Goal: Navigation & Orientation: Find specific page/section

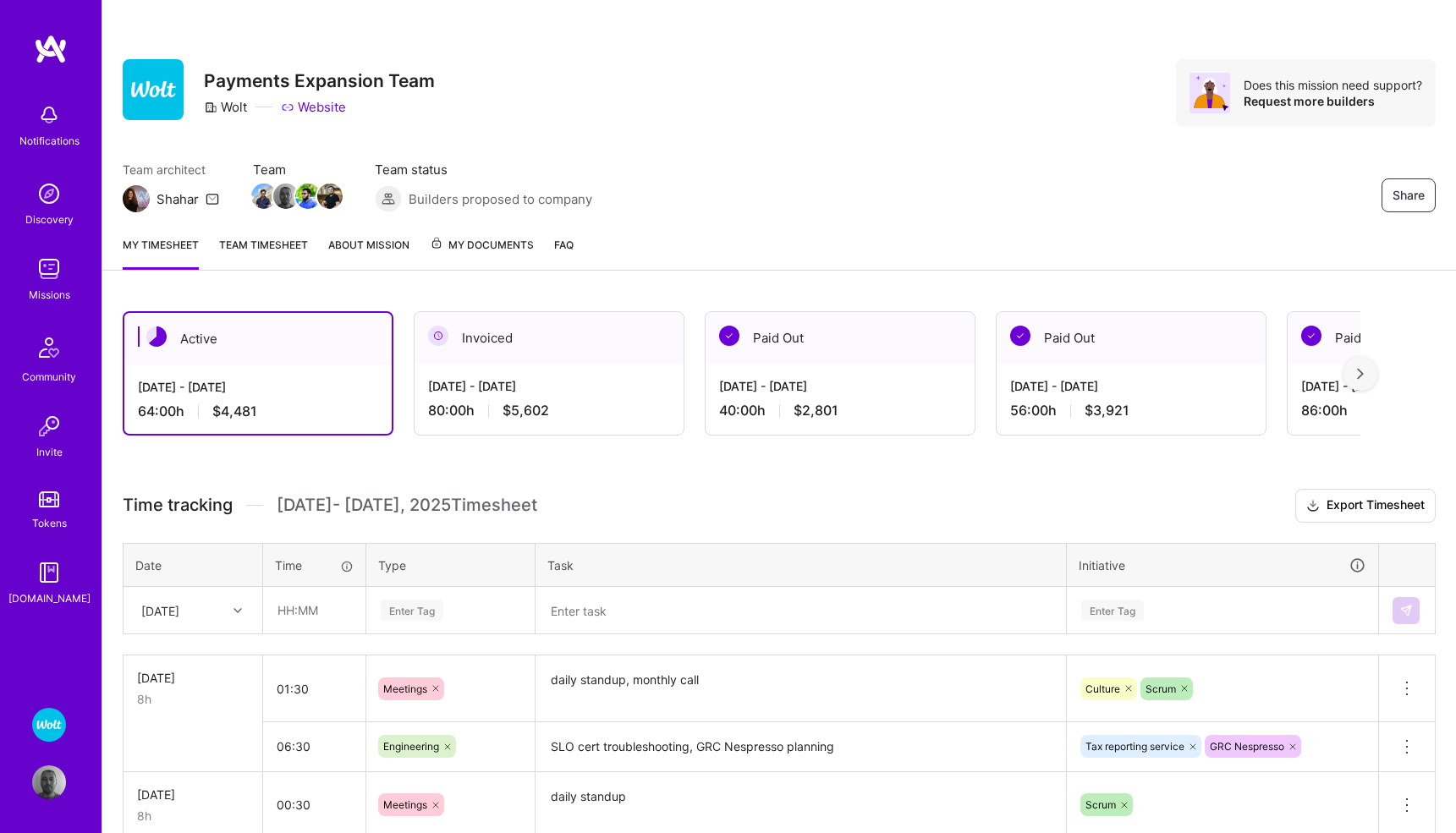
click at [477, 239] on span "My Documents" at bounding box center [482, 245] width 104 height 18
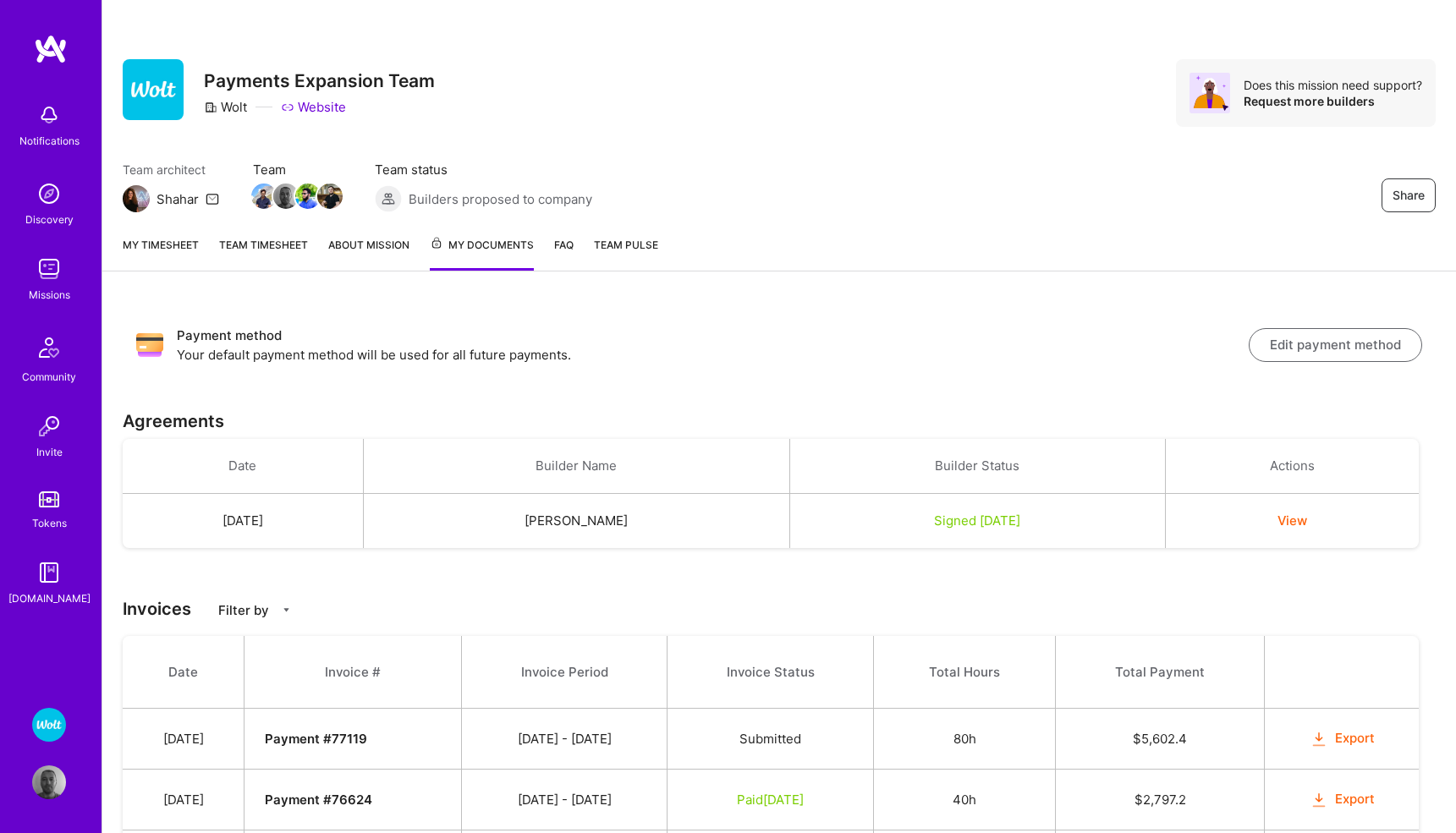
click at [41, 279] on img at bounding box center [48, 268] width 34 height 34
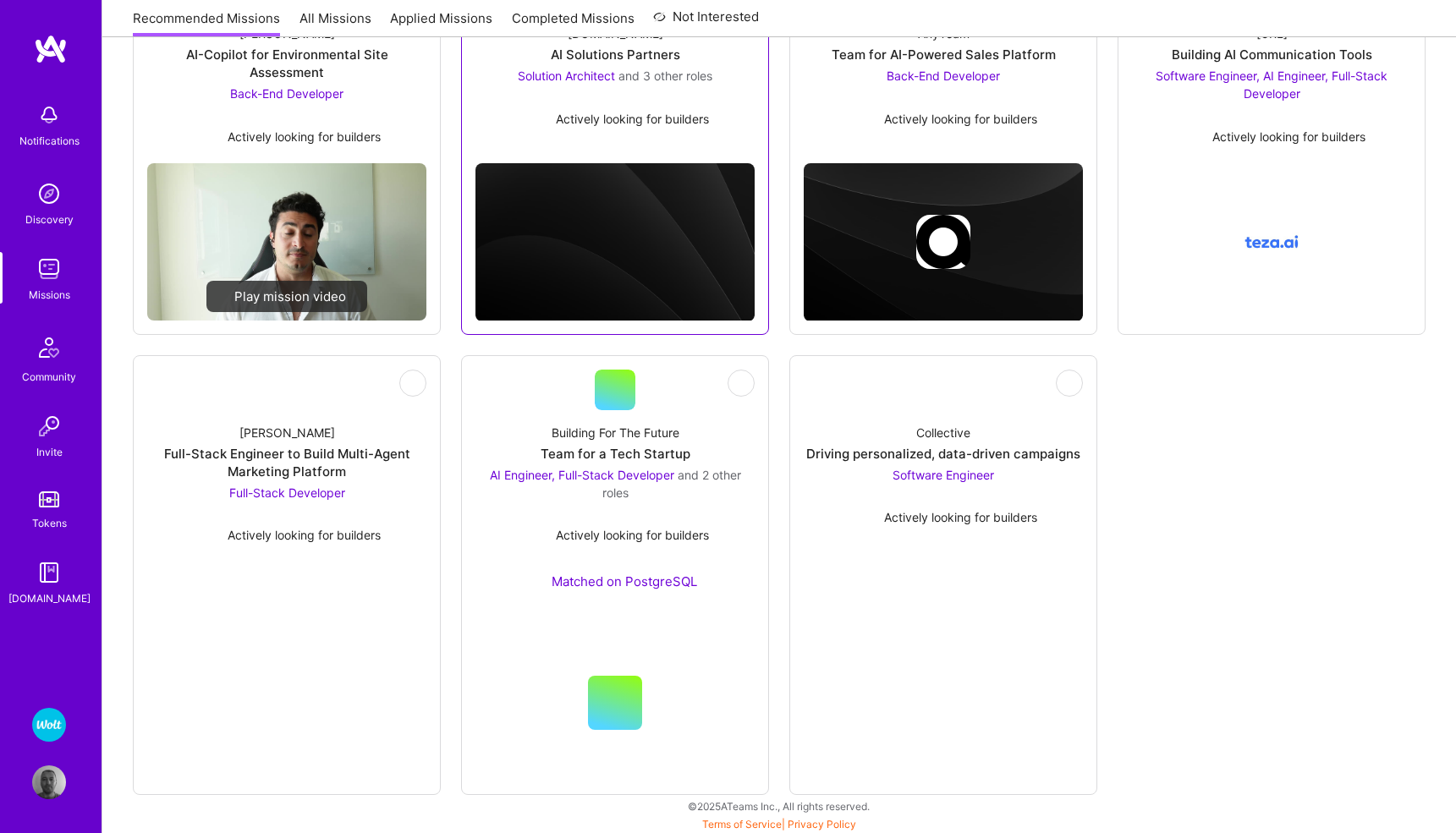
scroll to position [331, 0]
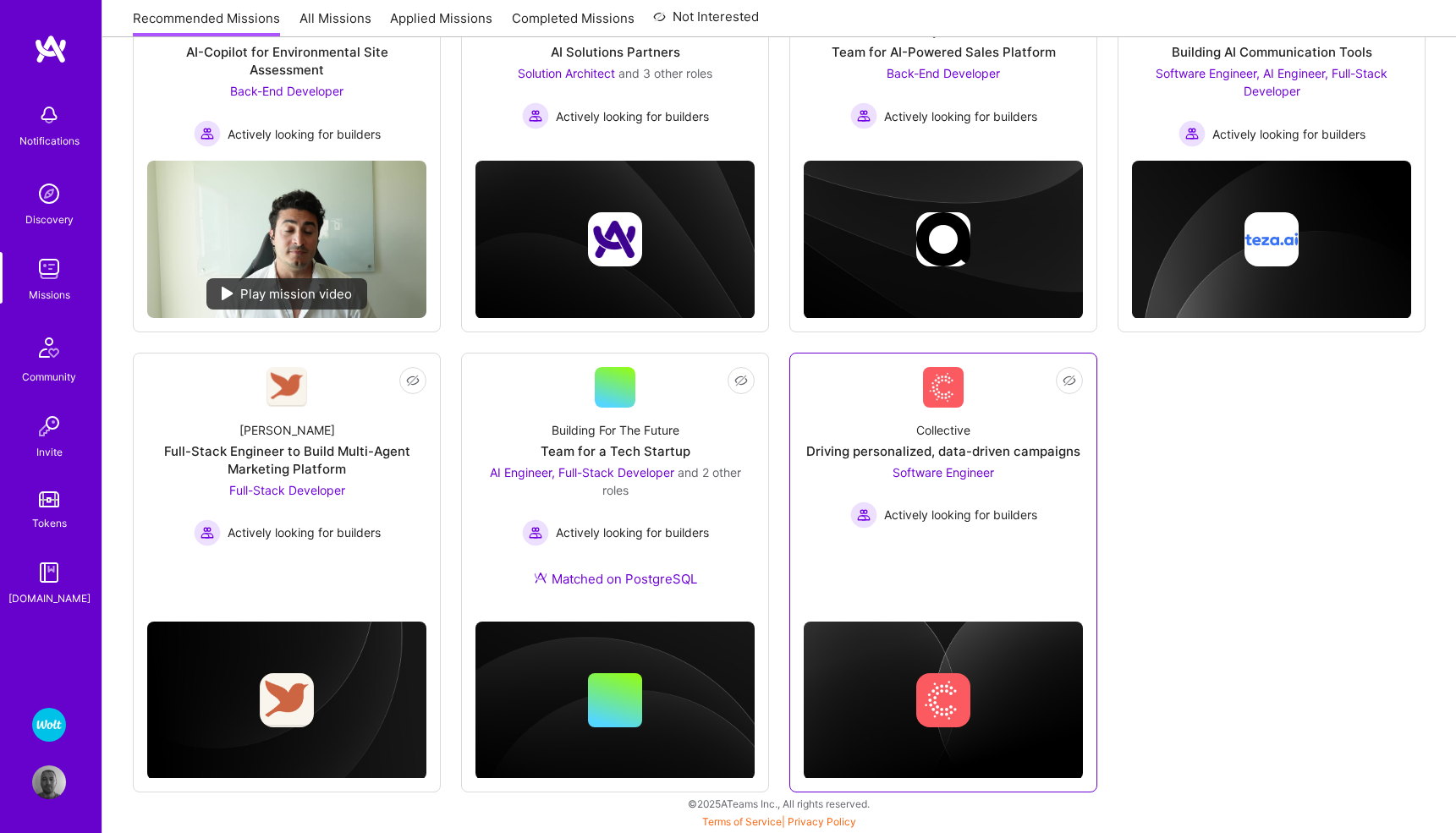
click at [927, 471] on span "Software Engineer" at bounding box center [943, 473] width 101 height 15
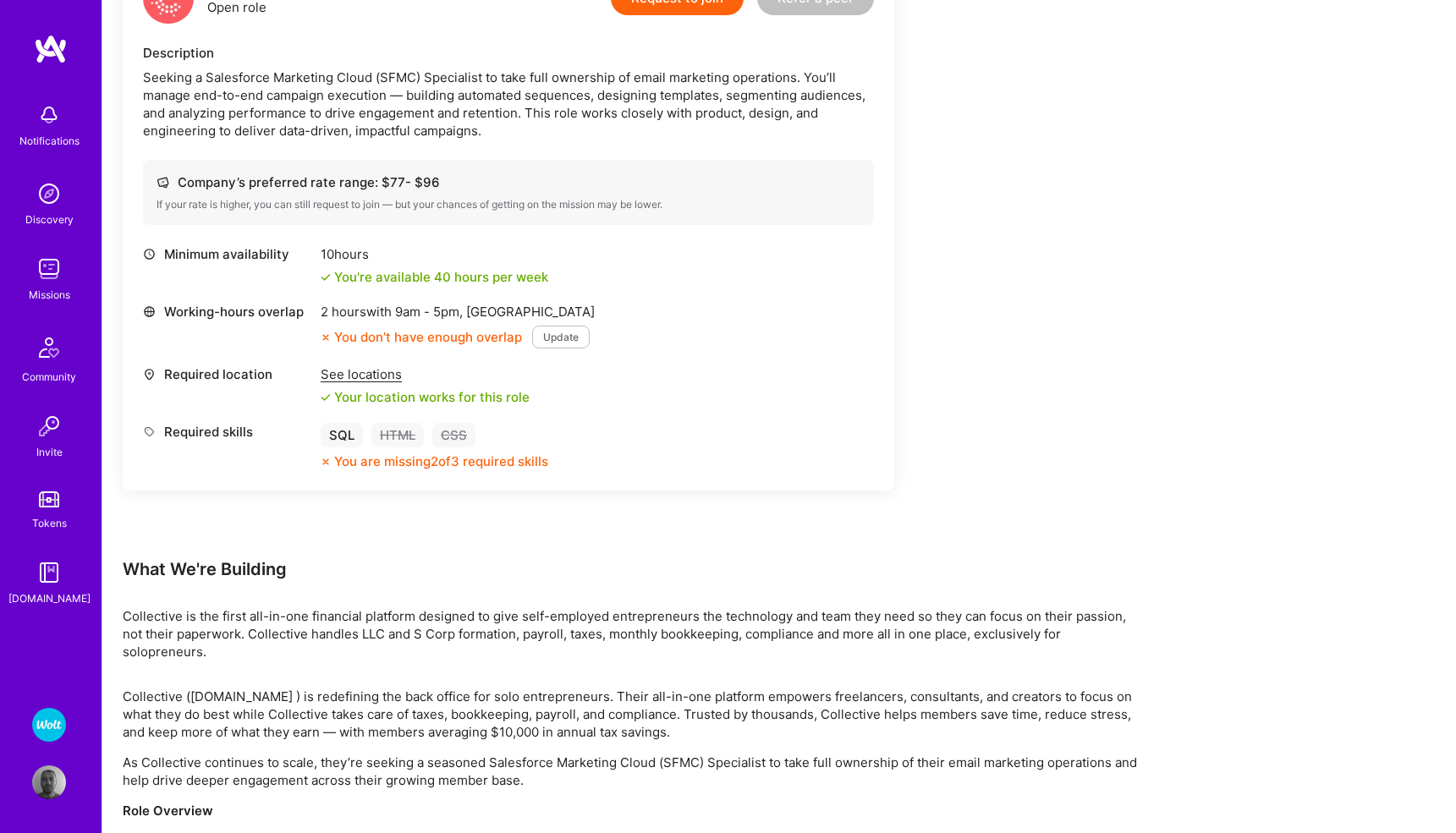
scroll to position [485, 0]
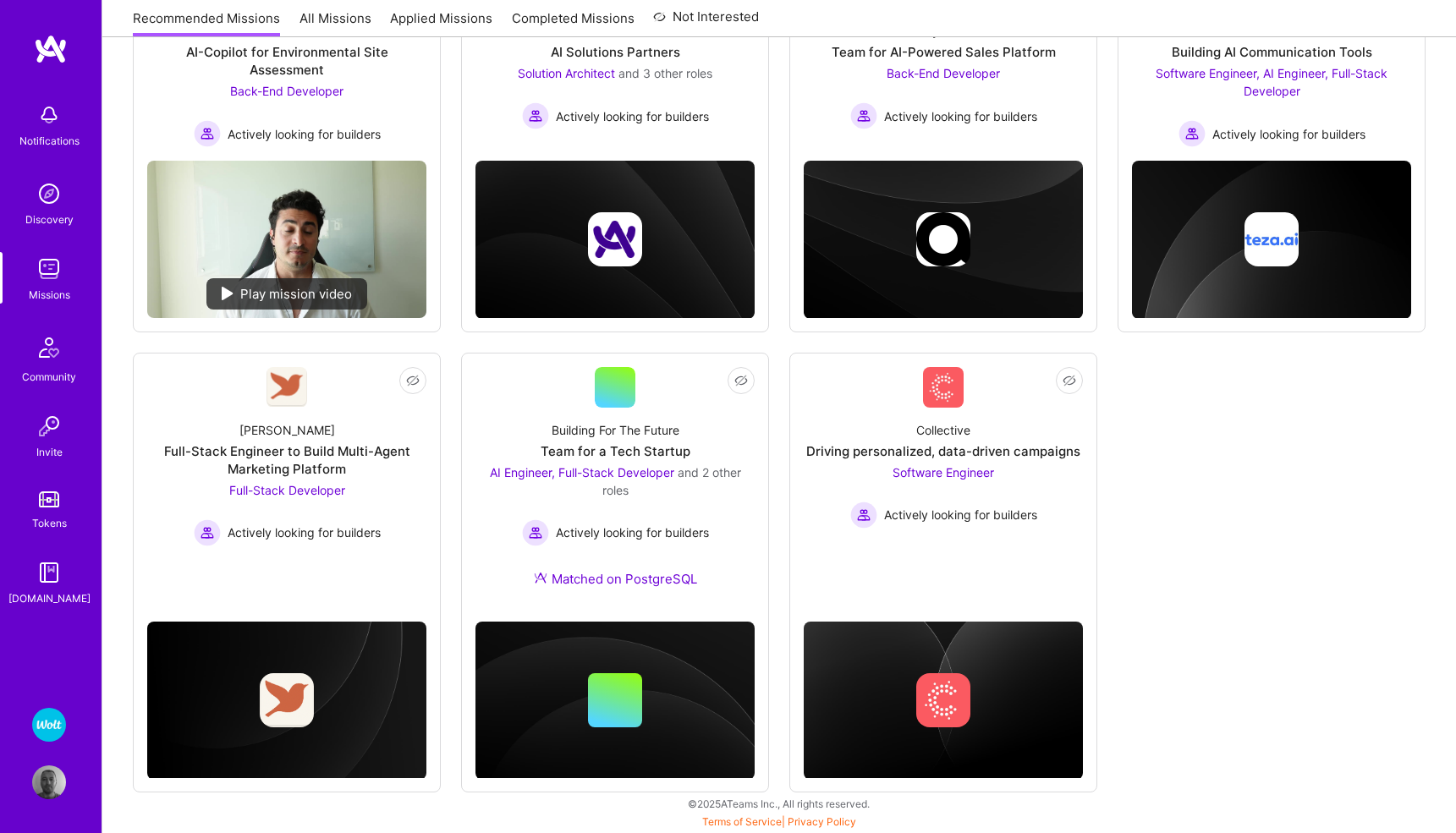
scroll to position [331, 0]
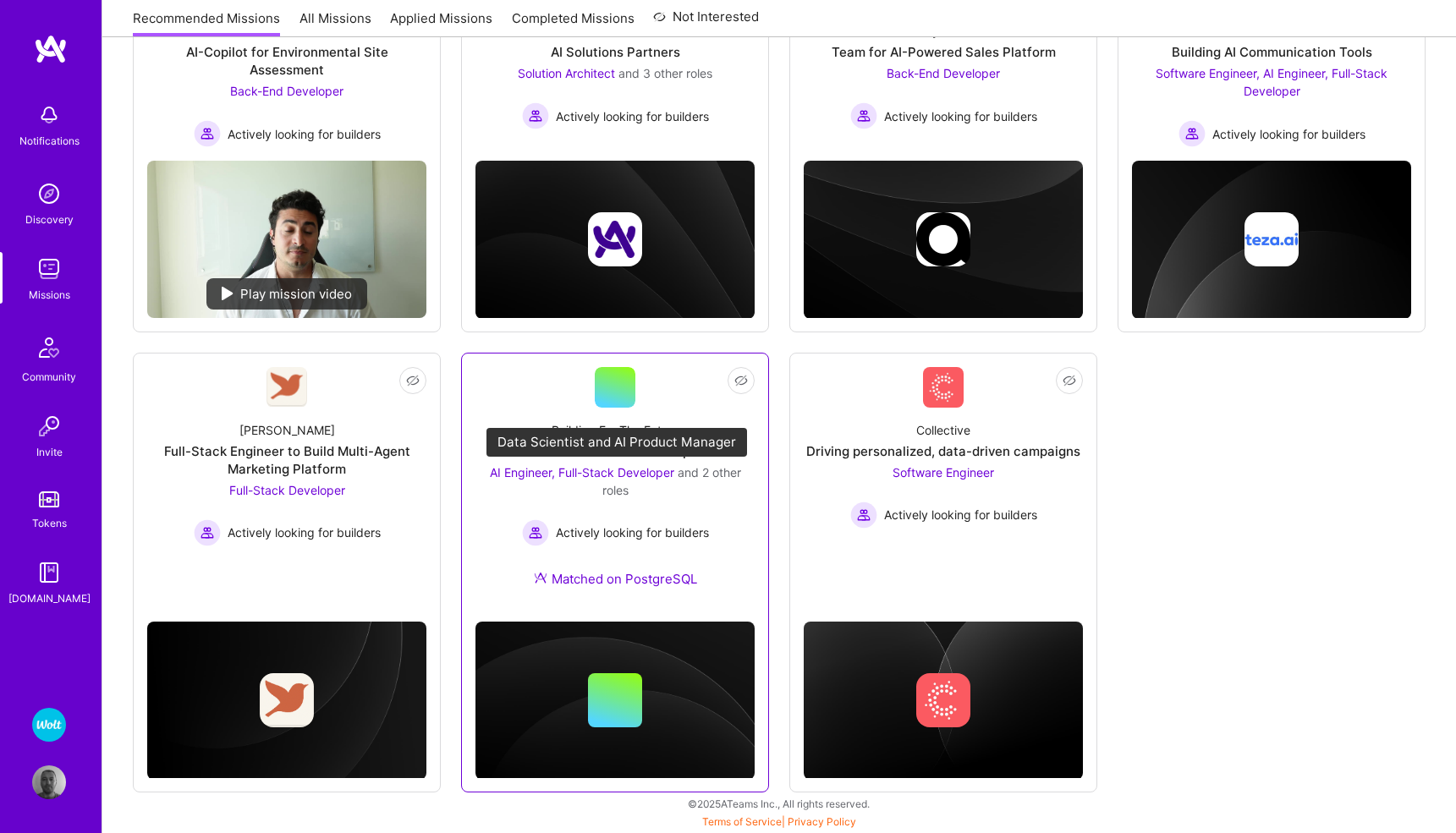
click at [536, 475] on span "AI Engineer, Full-Stack Developer" at bounding box center [581, 473] width 184 height 15
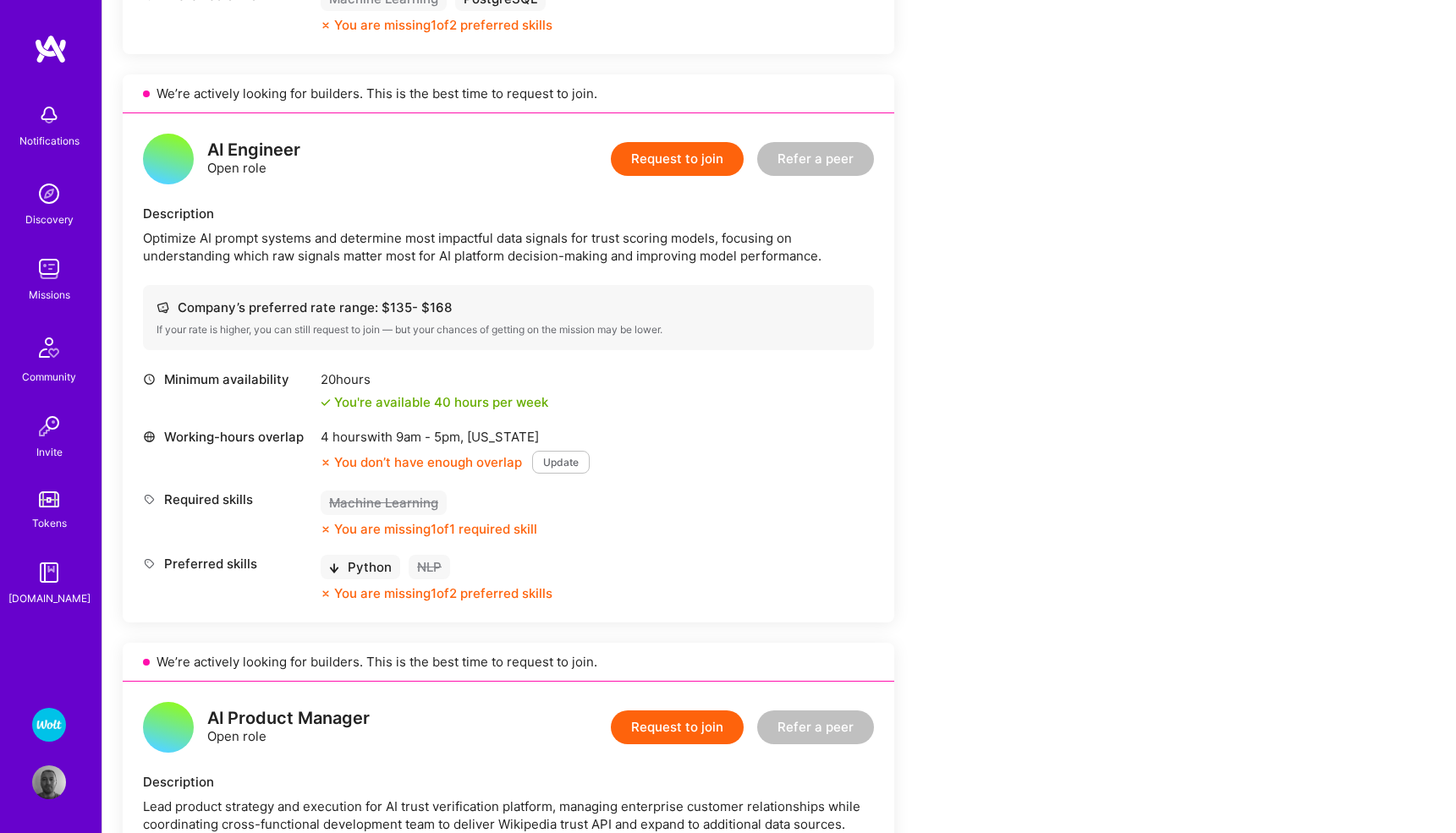
scroll to position [1616, 0]
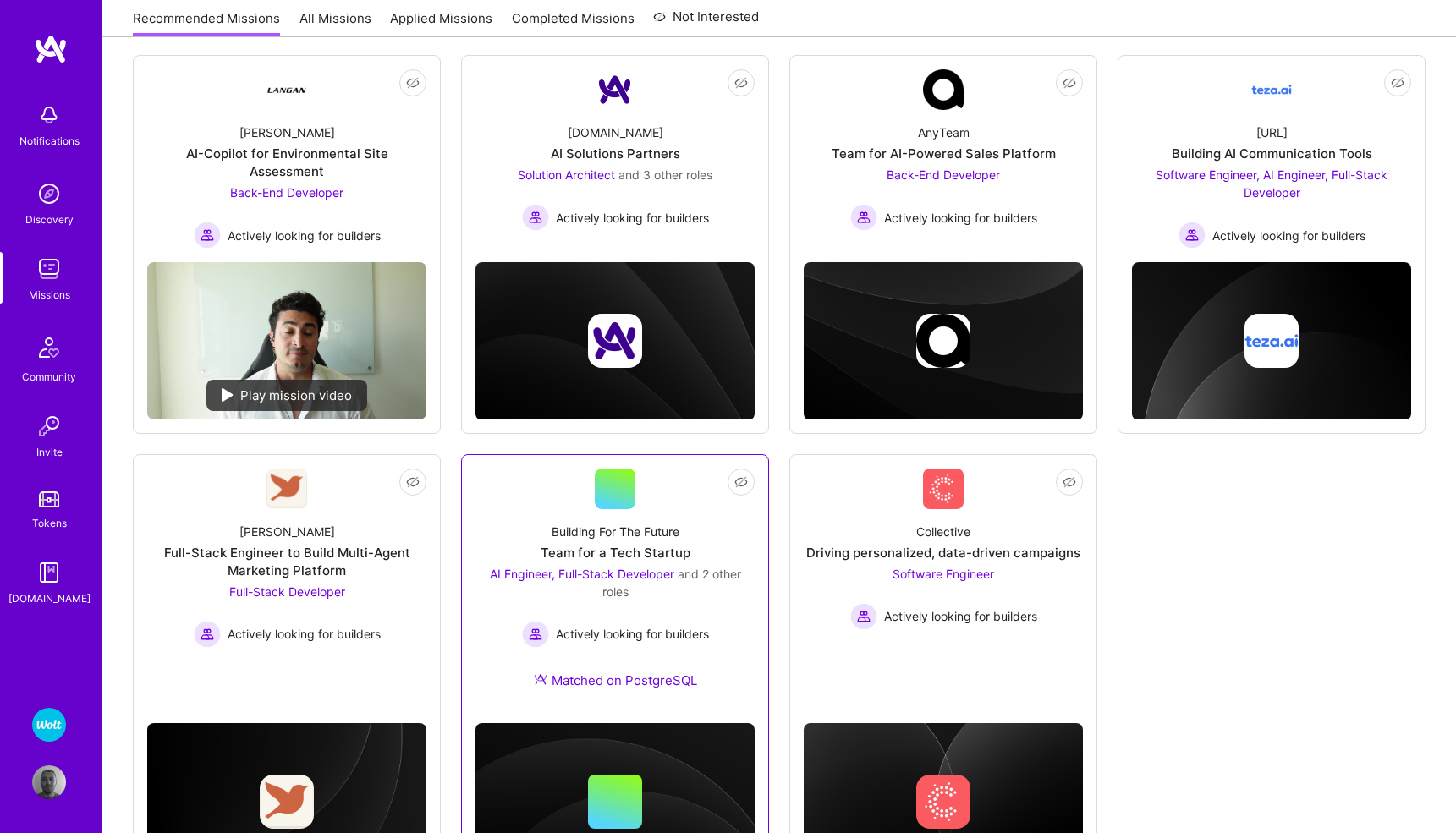
scroll to position [217, 0]
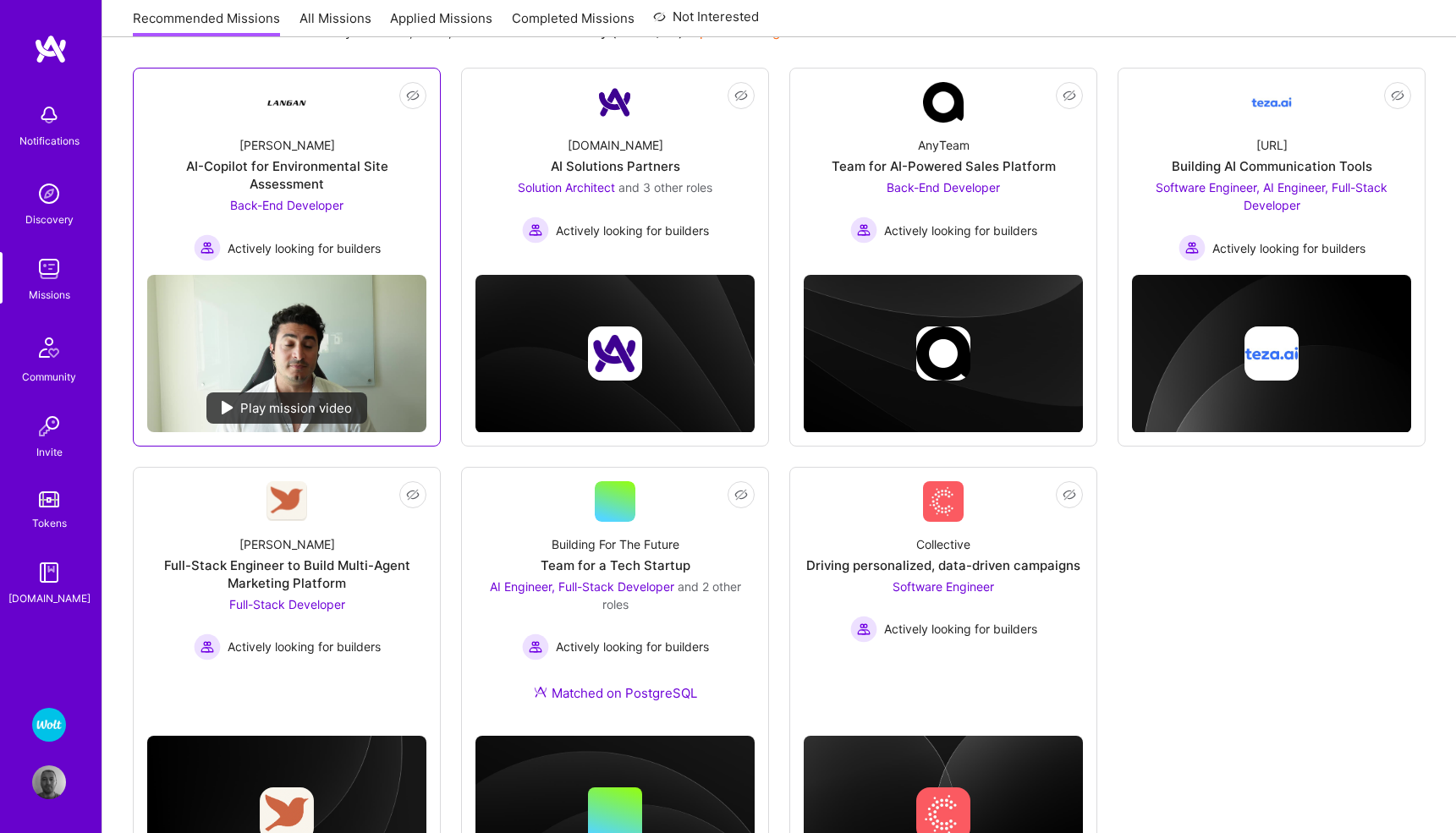
click at [315, 198] on span "Back-End Developer" at bounding box center [287, 205] width 113 height 15
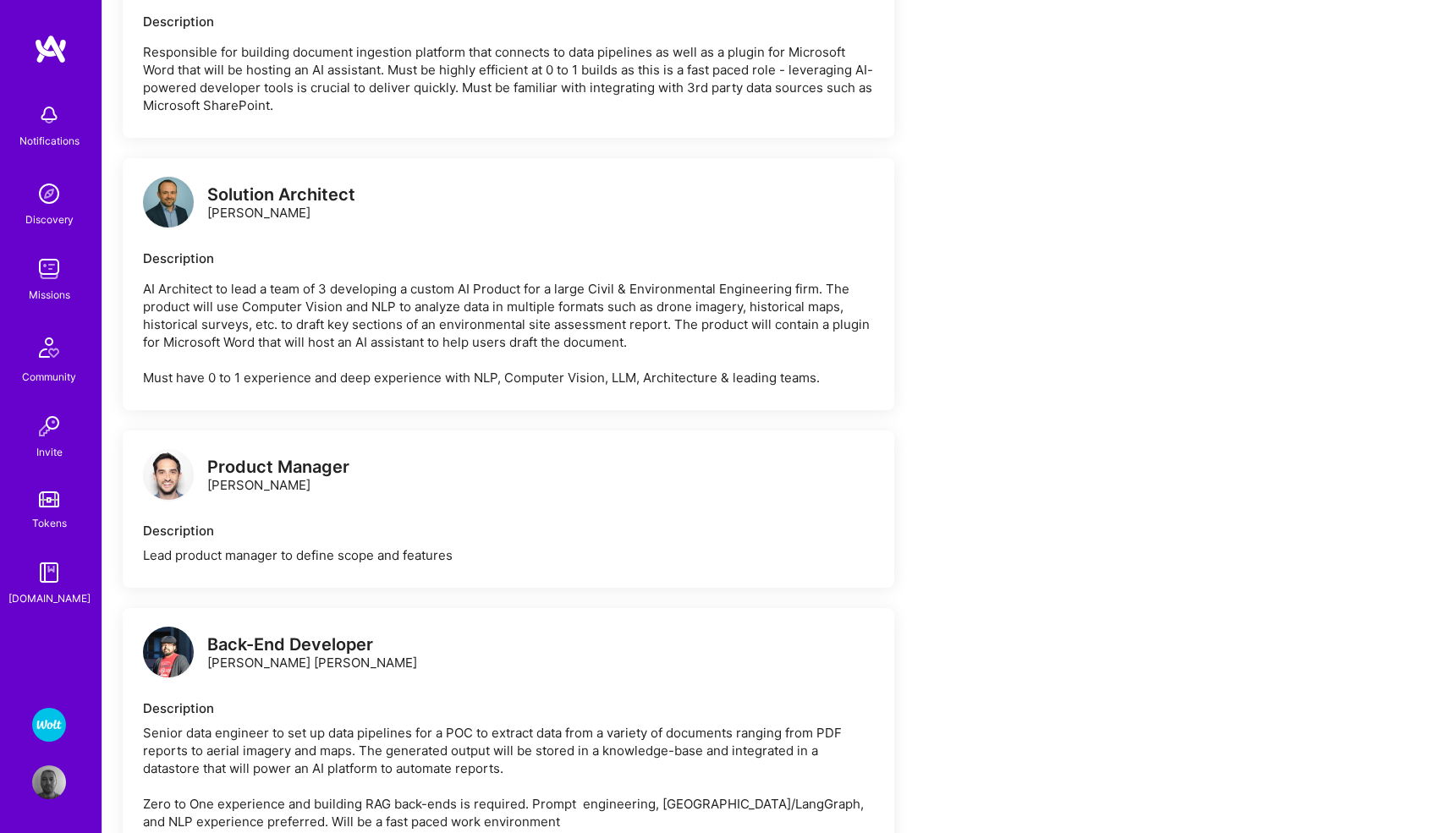
scroll to position [1237, 0]
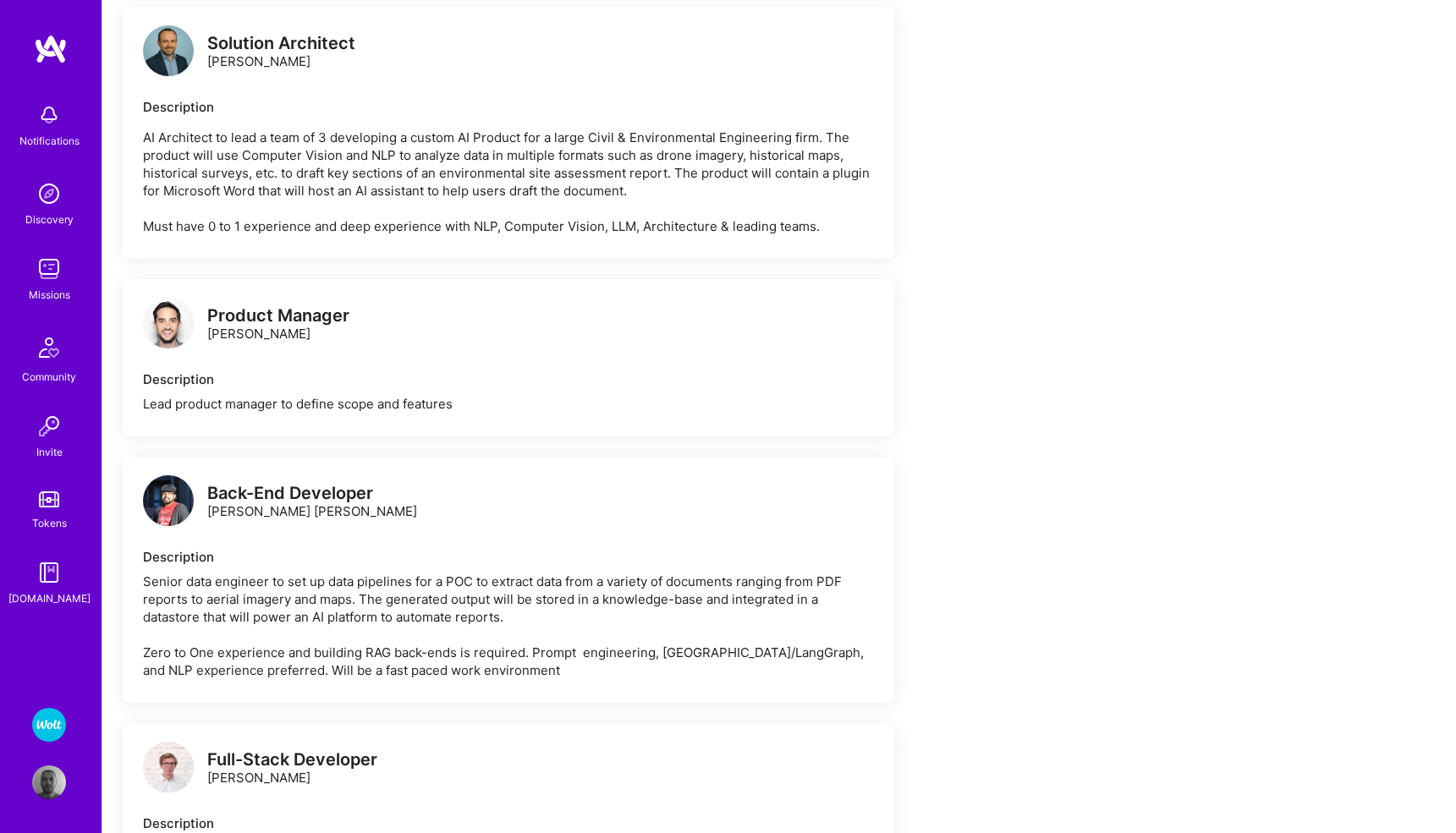
click at [53, 714] on img at bounding box center [48, 724] width 34 height 34
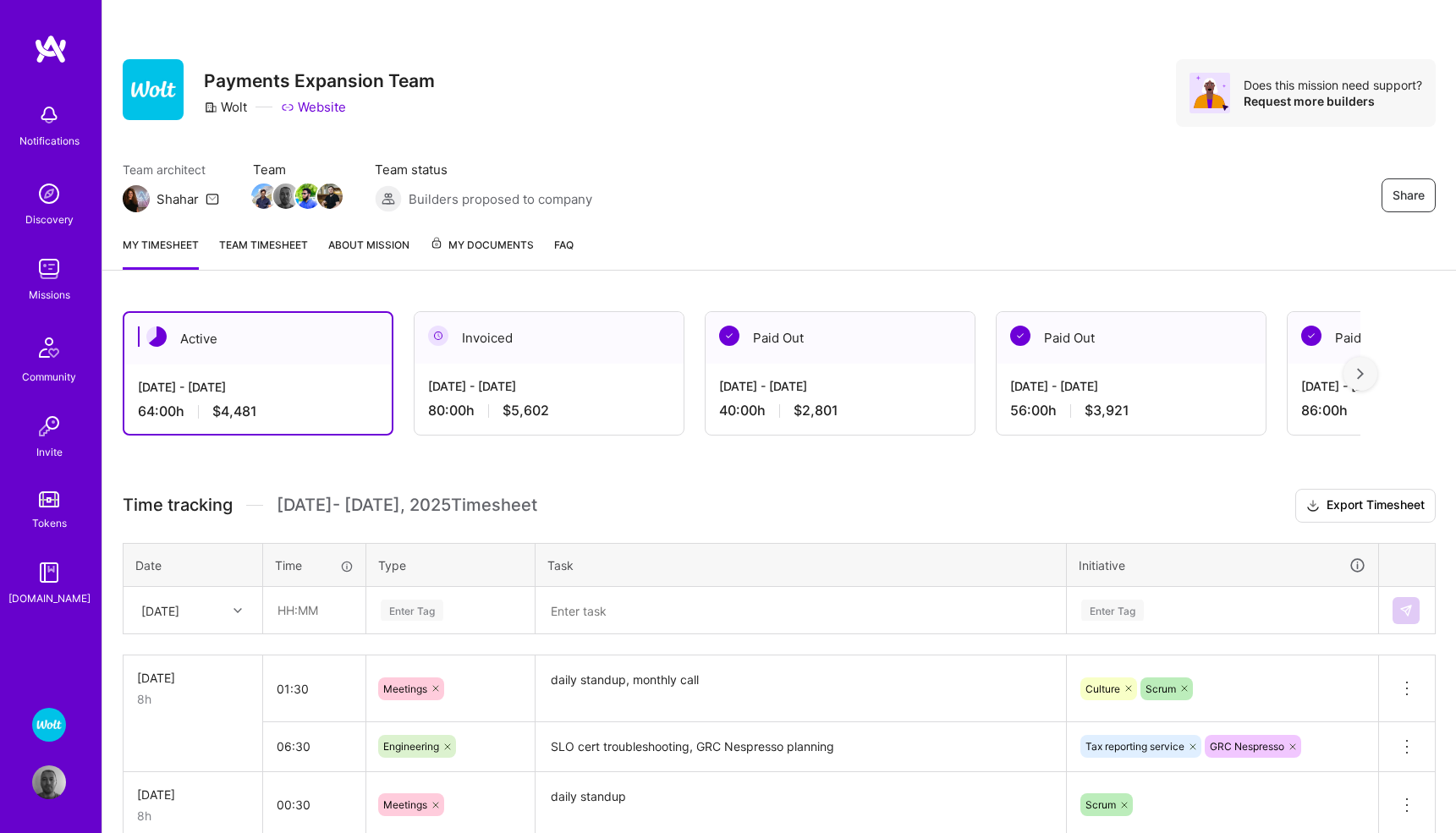
click at [47, 267] on img at bounding box center [48, 268] width 34 height 34
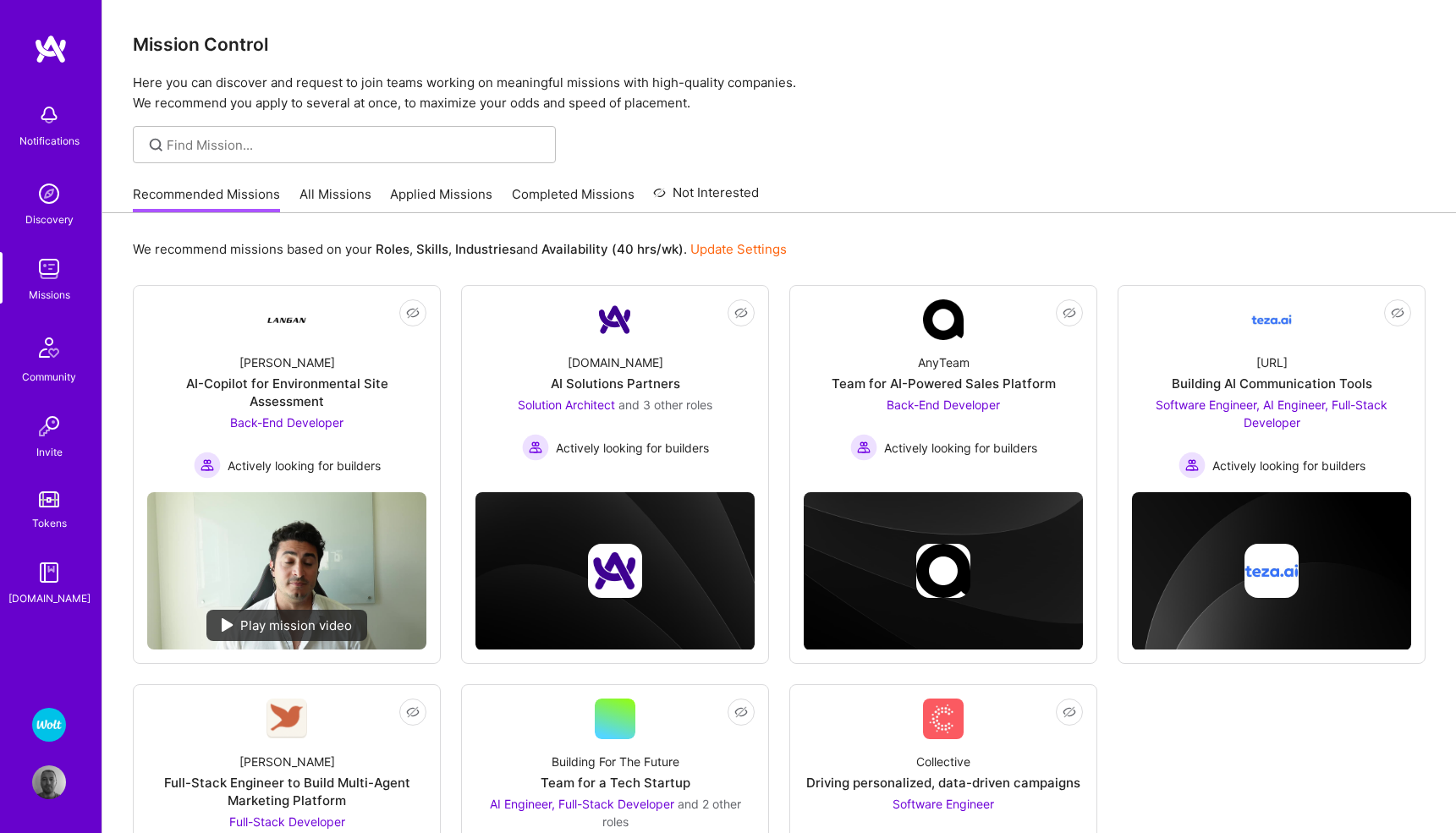
click at [339, 199] on link "All Missions" at bounding box center [335, 199] width 72 height 28
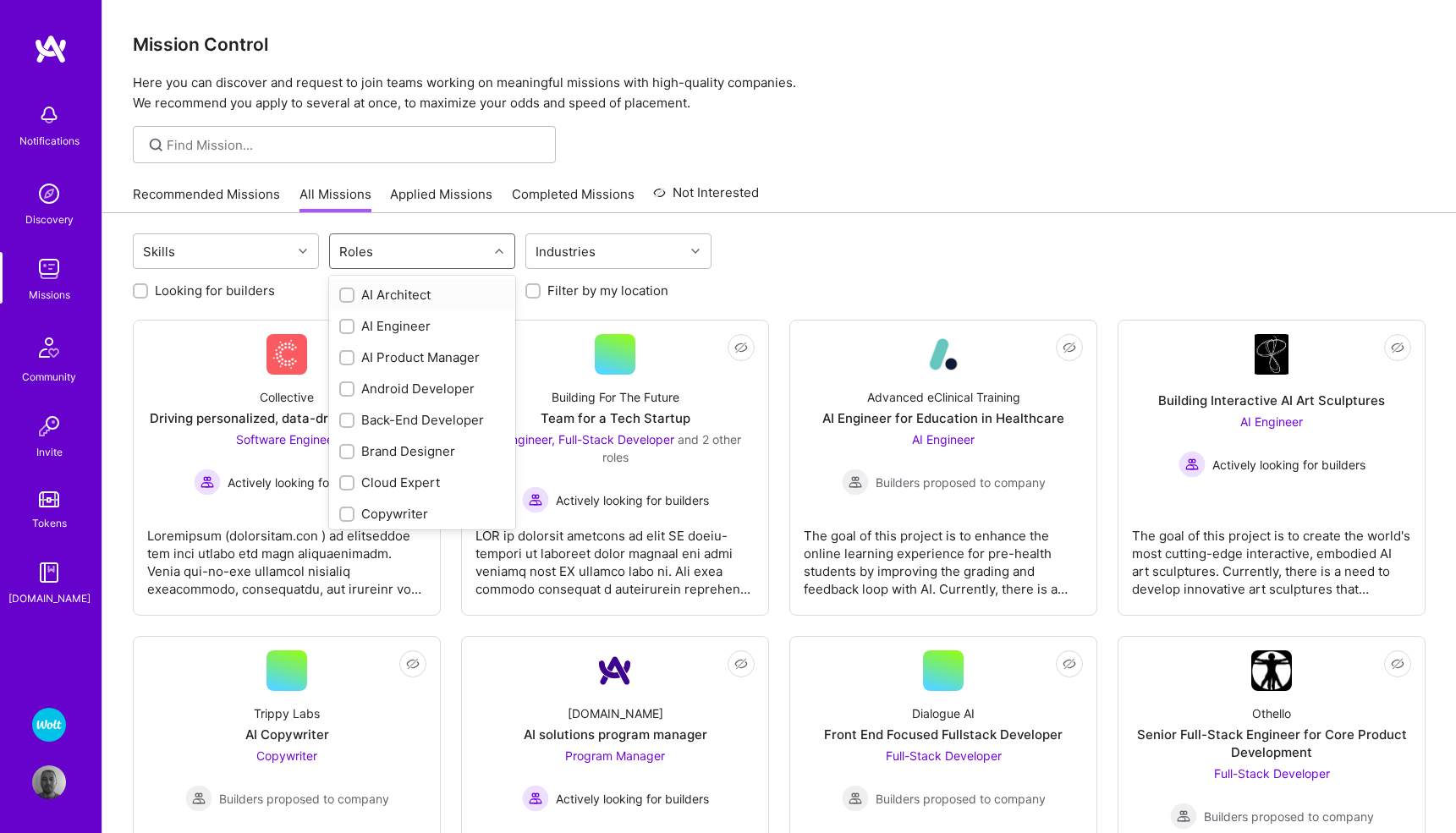
click at [501, 251] on icon at bounding box center [498, 251] width 8 height 8
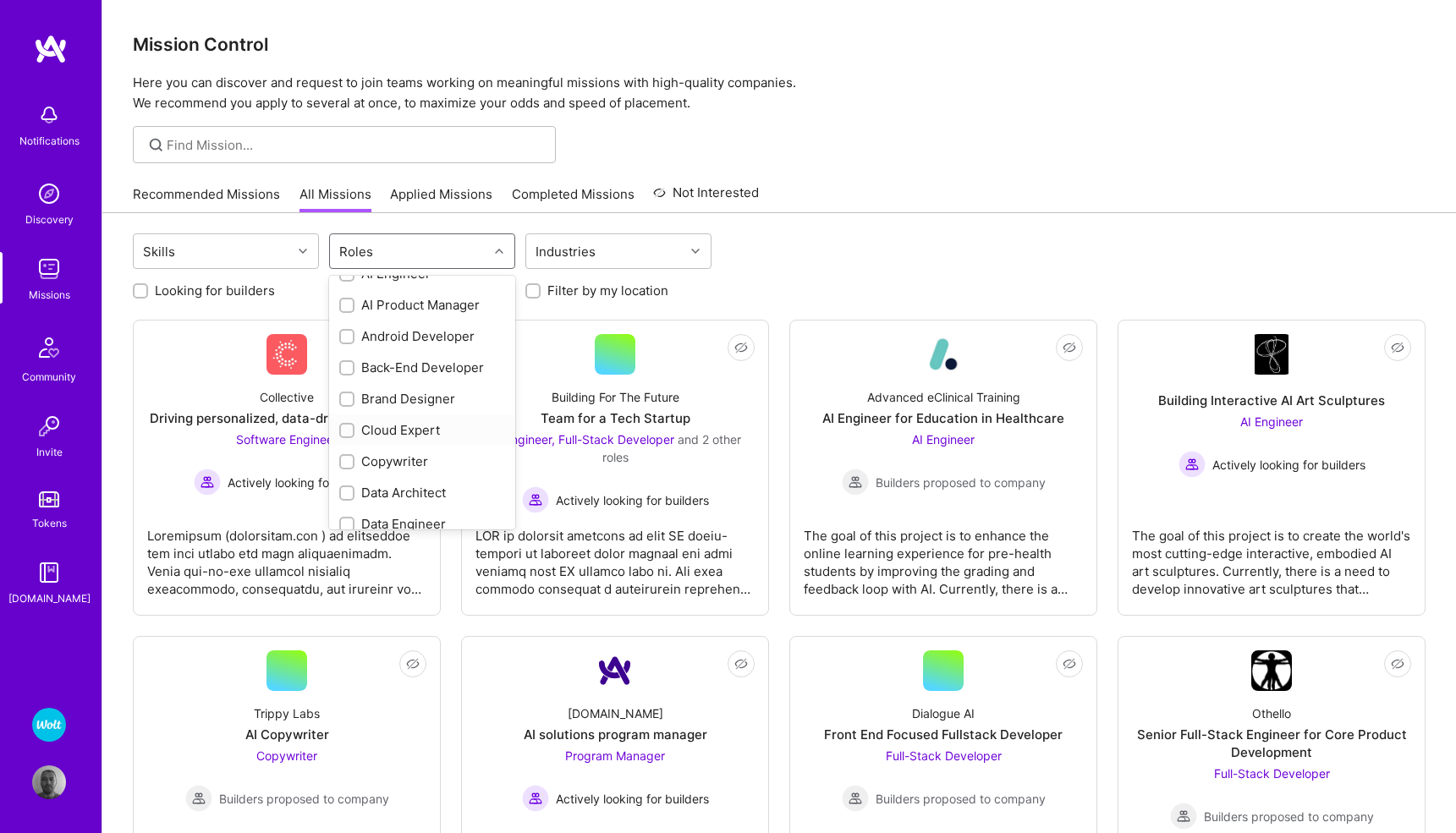
scroll to position [84, 0]
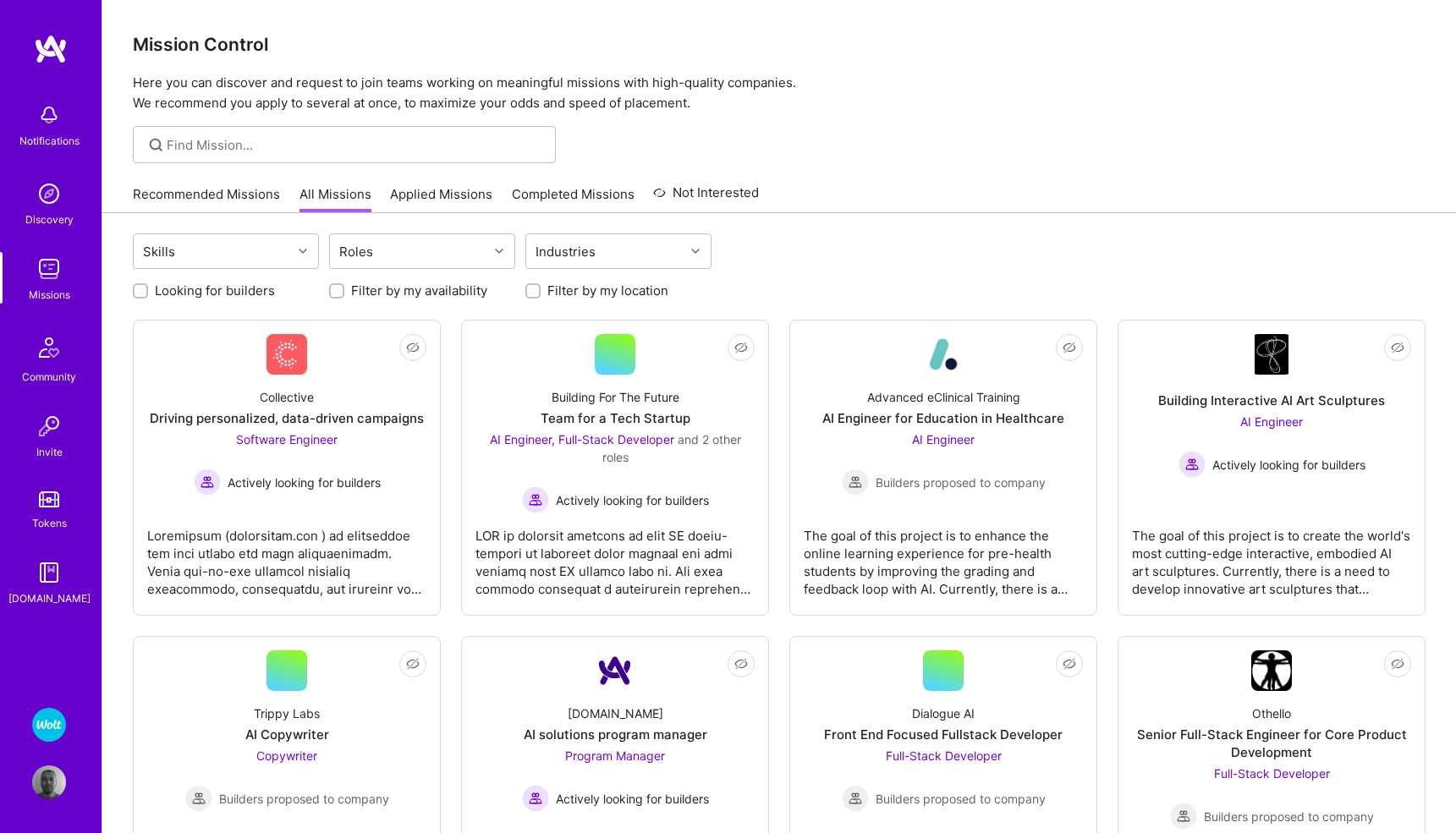
click at [956, 109] on p "Here you can discover and request to join teams working on meaningful missions …" at bounding box center [779, 93] width 1293 height 40
